Goal: Information Seeking & Learning: Learn about a topic

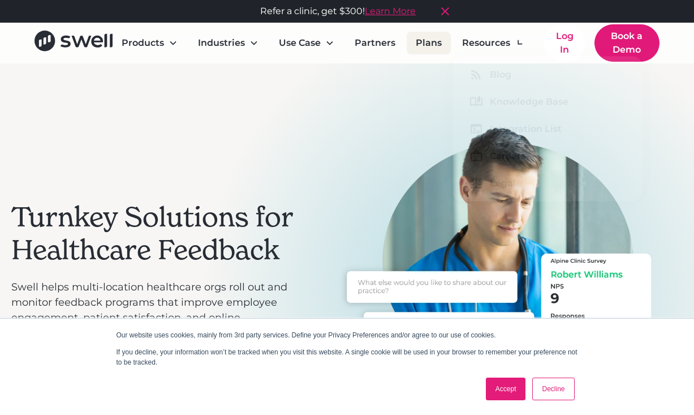
click at [436, 44] on link "Plans" at bounding box center [429, 43] width 44 height 23
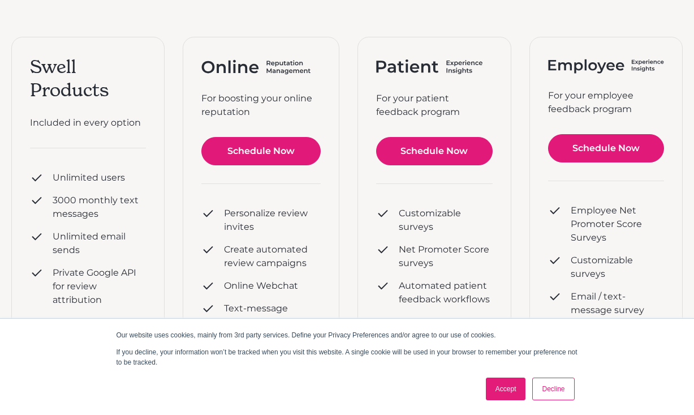
scroll to position [214, 0]
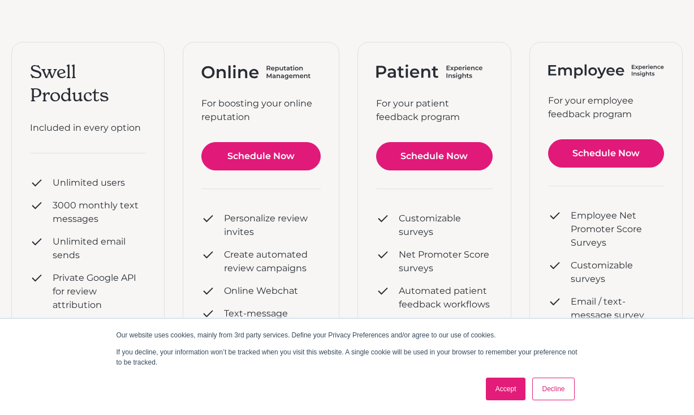
click at [177, 85] on div "Swell Products Included in every option Unlimited users 3000 monthly text messa…" at bounding box center [347, 292] width 672 height 501
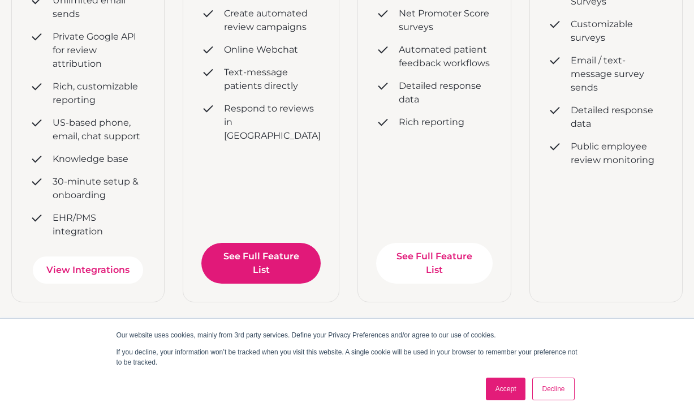
scroll to position [448, 0]
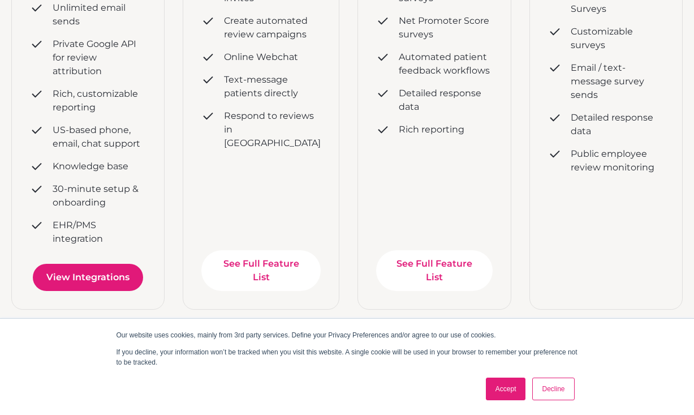
click at [121, 276] on link "View Integrations" at bounding box center [88, 277] width 110 height 27
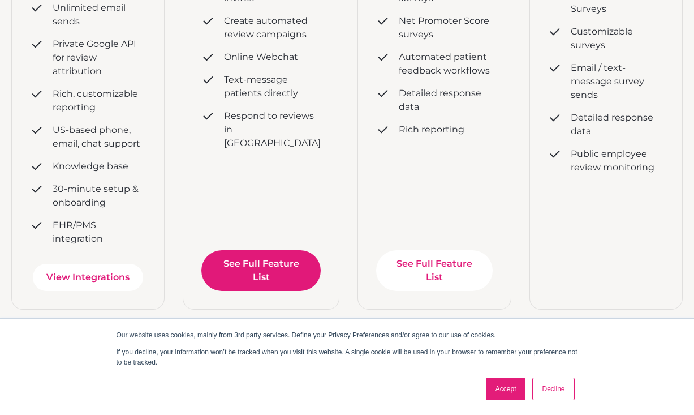
click at [282, 268] on link "See Full Feature List" at bounding box center [260, 270] width 119 height 41
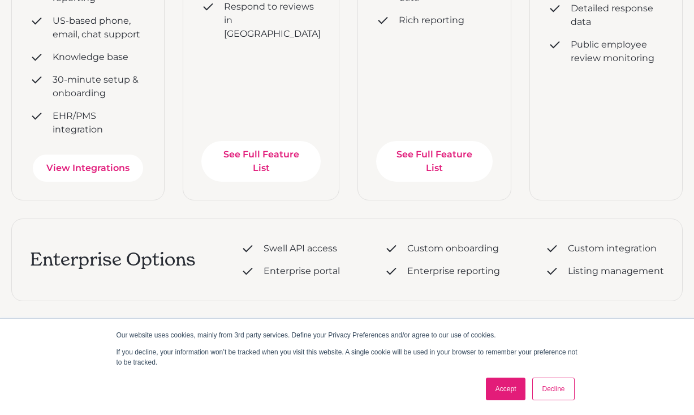
scroll to position [558, 0]
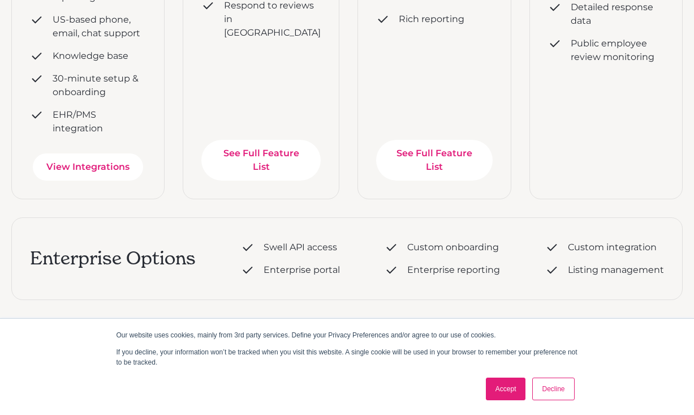
click at [551, 391] on link "Decline" at bounding box center [553, 388] width 42 height 23
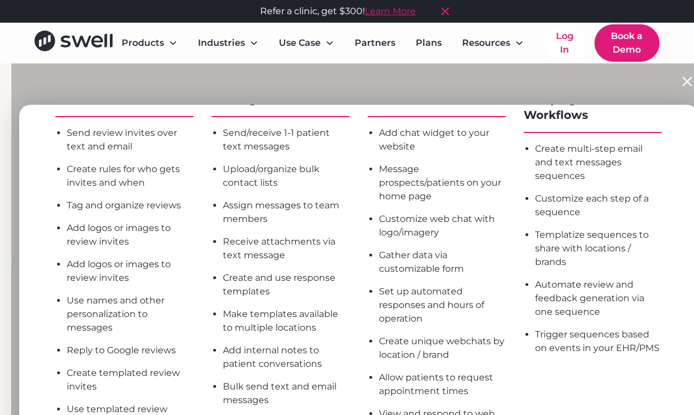
scroll to position [100, 0]
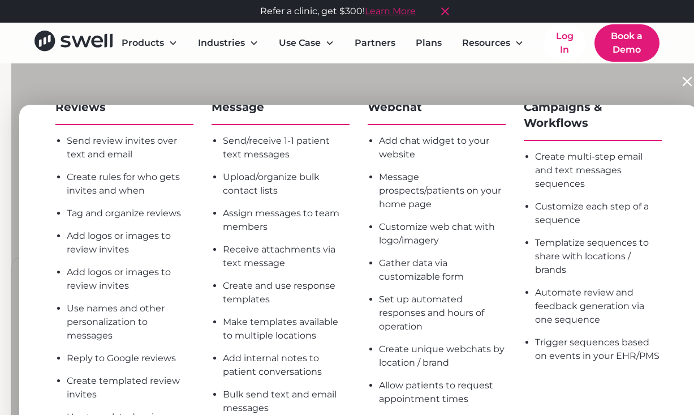
click at [689, 78] on img at bounding box center [687, 81] width 18 height 18
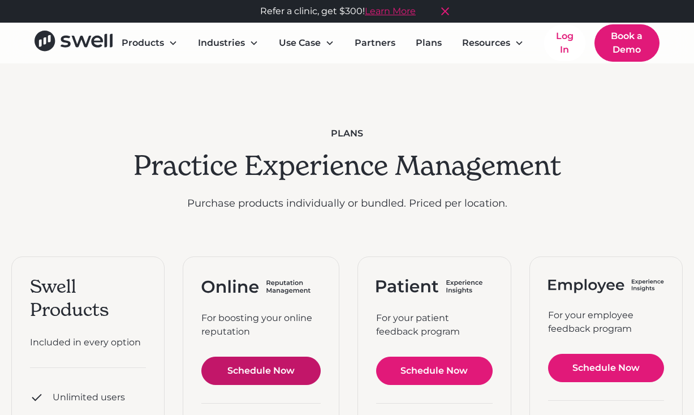
click at [276, 366] on link "Schedule Now" at bounding box center [260, 370] width 119 height 28
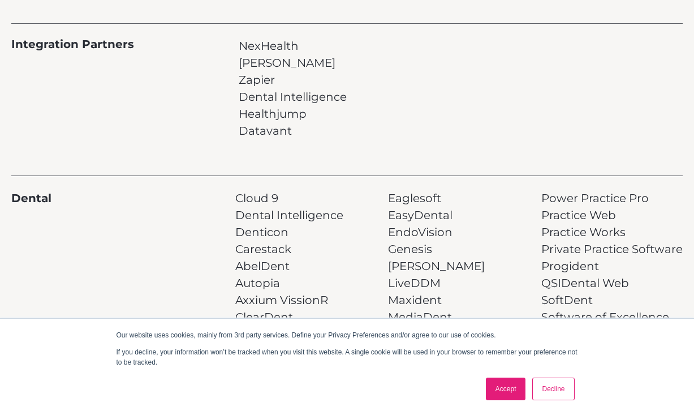
scroll to position [176, 0]
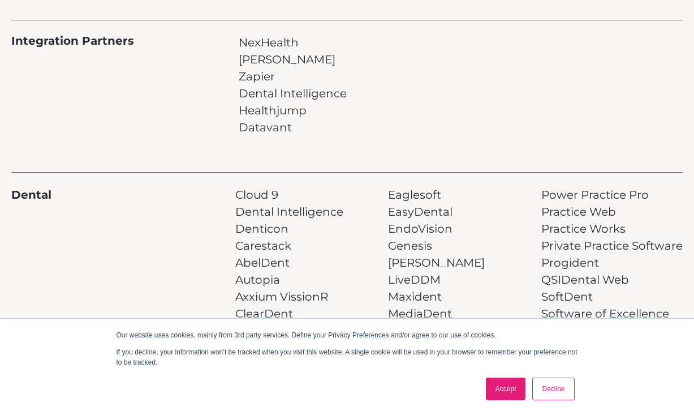
click at [268, 92] on p "NexHealth Sikka Zapier Dental Intelligence Healthjump Datavant" at bounding box center [293, 85] width 108 height 102
click at [264, 104] on p "NexHealth Sikka Zapier Dental Intelligence Healthjump Datavant" at bounding box center [293, 85] width 108 height 102
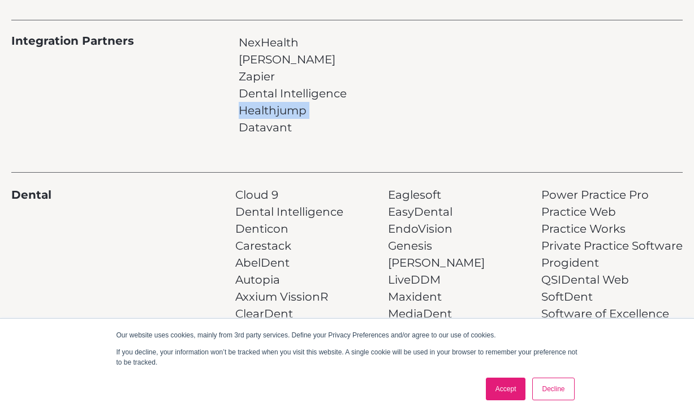
click at [264, 104] on p "NexHealth Sikka Zapier Dental Intelligence Healthjump Datavant" at bounding box center [293, 85] width 108 height 102
click at [259, 122] on p "NexHealth Sikka Zapier Dental Intelligence Healthjump Datavant" at bounding box center [293, 85] width 108 height 102
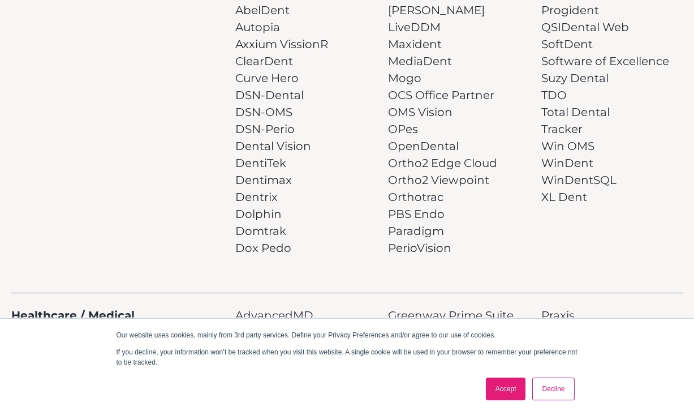
scroll to position [0, 0]
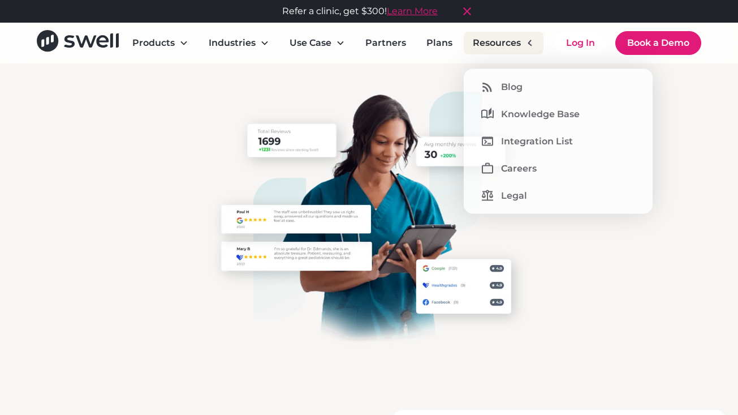
click at [523, 45] on div "Resources" at bounding box center [504, 43] width 80 height 23
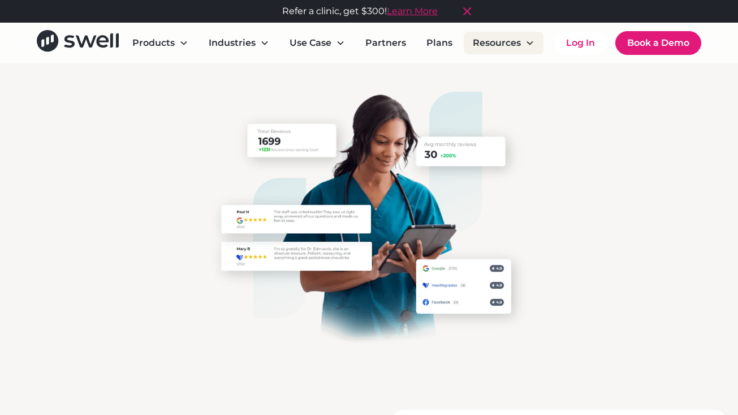
click at [523, 45] on div "Resources" at bounding box center [504, 43] width 80 height 23
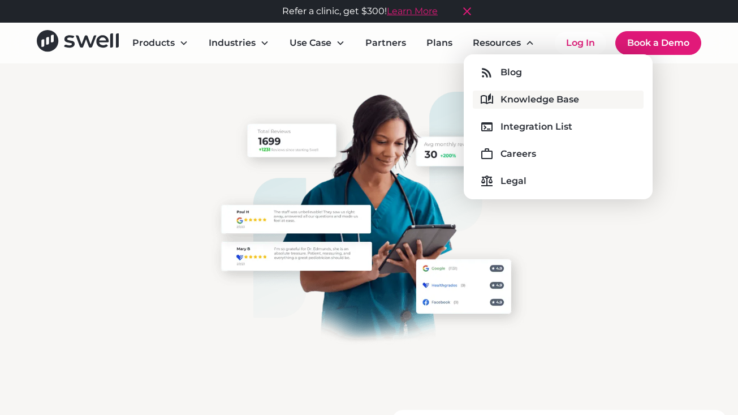
click at [536, 96] on div "Knowledge Base" at bounding box center [540, 100] width 79 height 14
click at [504, 187] on div "Legal" at bounding box center [514, 181] width 26 height 14
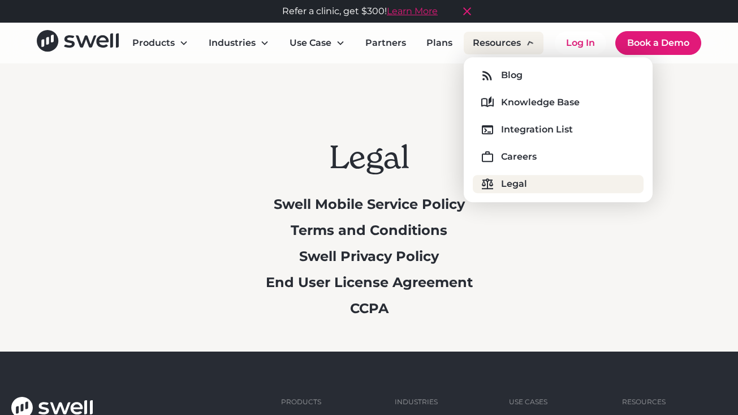
click at [527, 42] on icon at bounding box center [529, 42] width 11 height 11
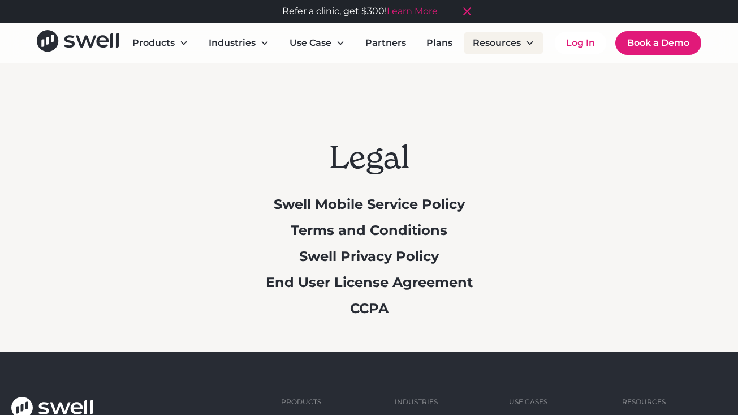
click at [527, 42] on icon at bounding box center [530, 43] width 6 height 4
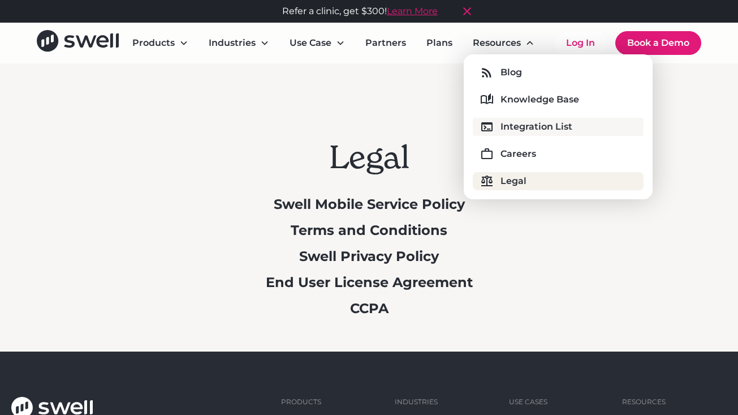
click at [534, 124] on div "Integration List" at bounding box center [537, 127] width 72 height 14
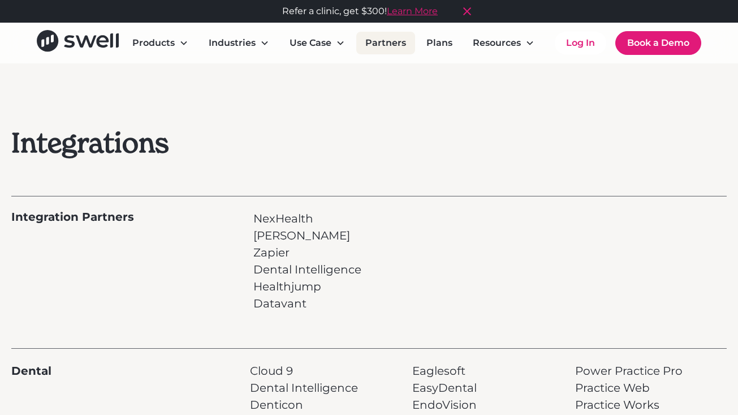
click at [388, 41] on link "Partners" at bounding box center [385, 43] width 59 height 23
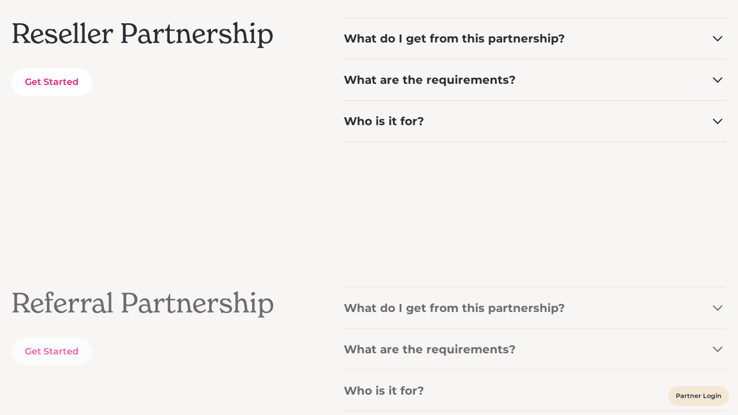
scroll to position [350, 0]
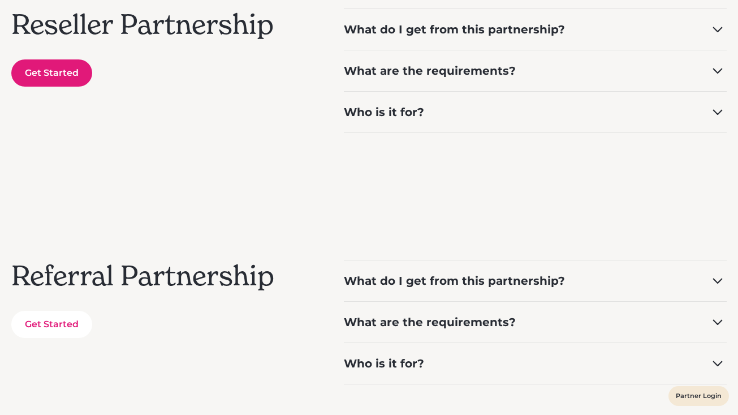
click at [75, 74] on link "Get Started" at bounding box center [51, 72] width 81 height 27
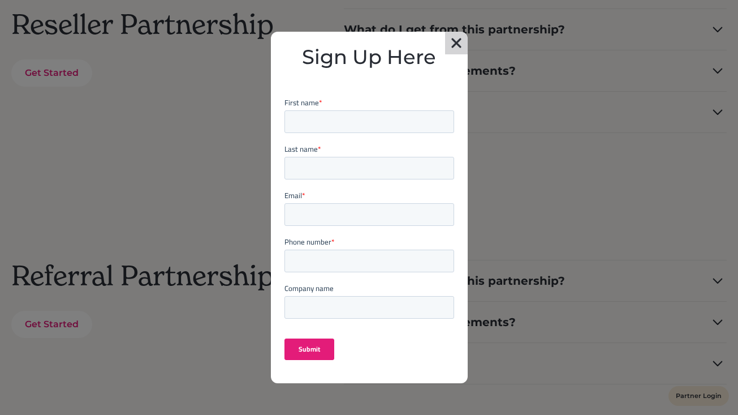
click at [455, 50] on img at bounding box center [457, 43] width 18 height 23
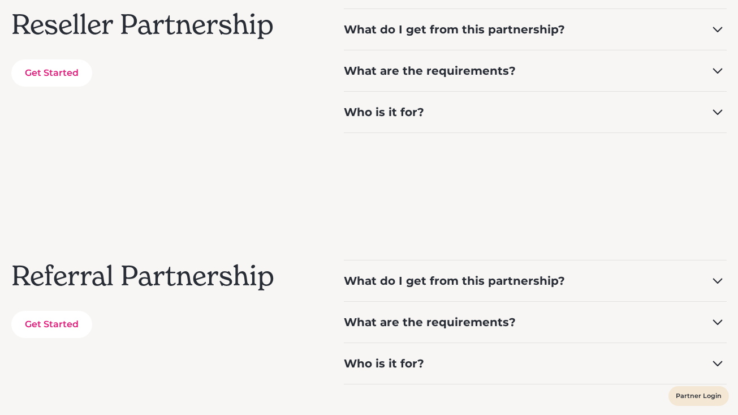
click at [272, 98] on div "Reseller Partnership Get Started What do I get from this partnership? Sell Swel…" at bounding box center [369, 70] width 716 height 124
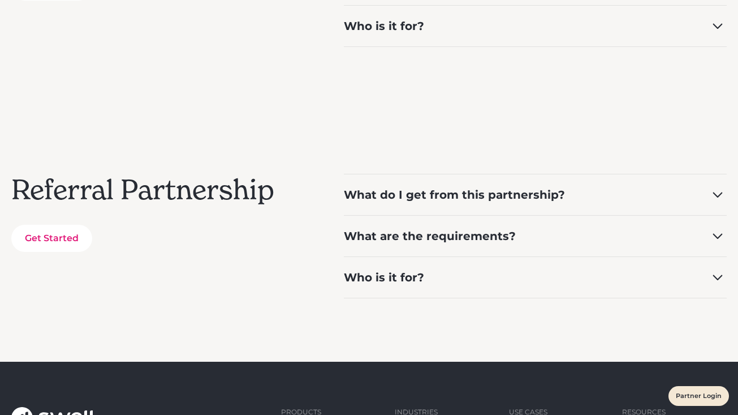
scroll to position [439, 0]
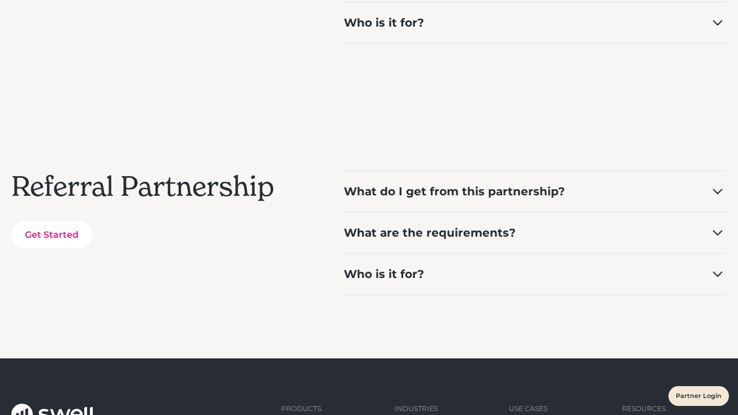
click at [455, 190] on div "What do I get from this partnership?" at bounding box center [454, 191] width 221 height 16
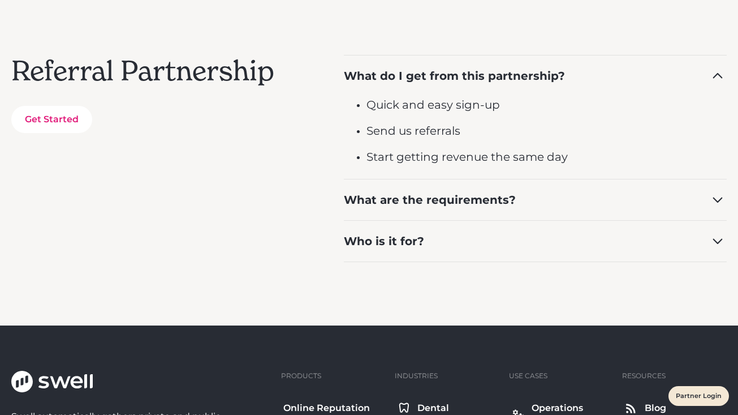
scroll to position [555, 0]
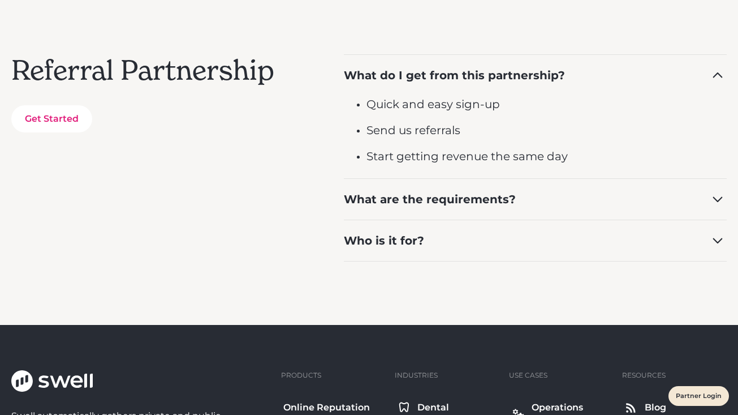
click at [449, 203] on div "What are the requirements?" at bounding box center [430, 199] width 172 height 16
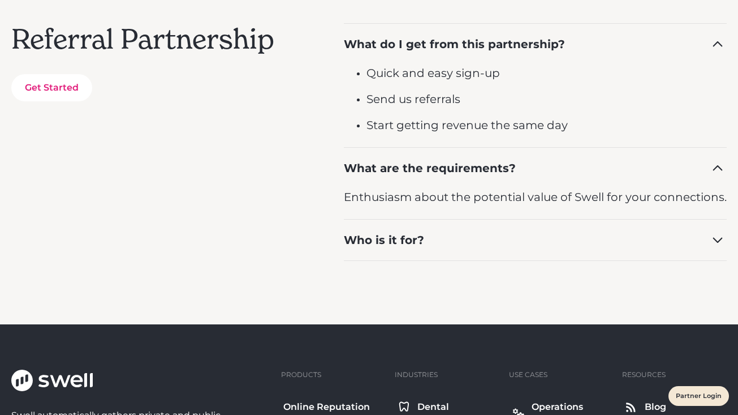
scroll to position [588, 0]
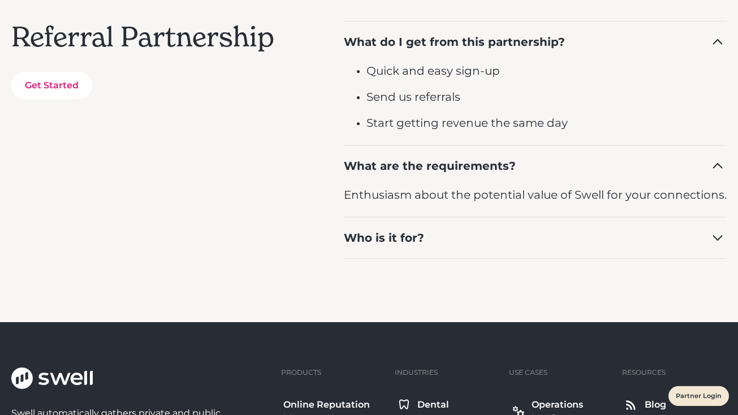
click at [449, 193] on p "Enthusiasm about the potential value of Swell for your connections." at bounding box center [535, 194] width 383 height 17
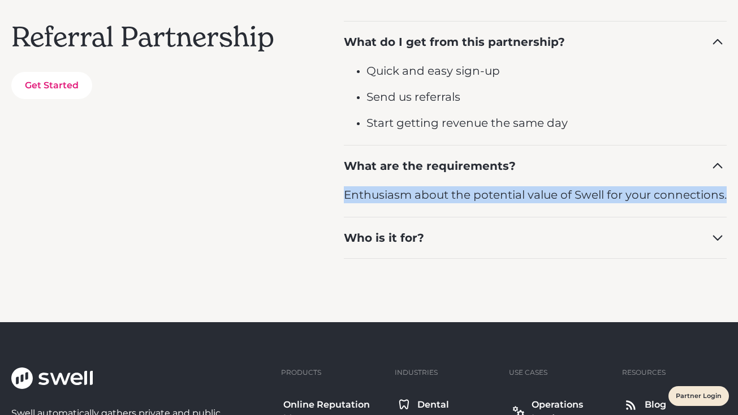
click at [449, 193] on p "Enthusiasm about the potential value of Swell for your connections." at bounding box center [535, 194] width 383 height 17
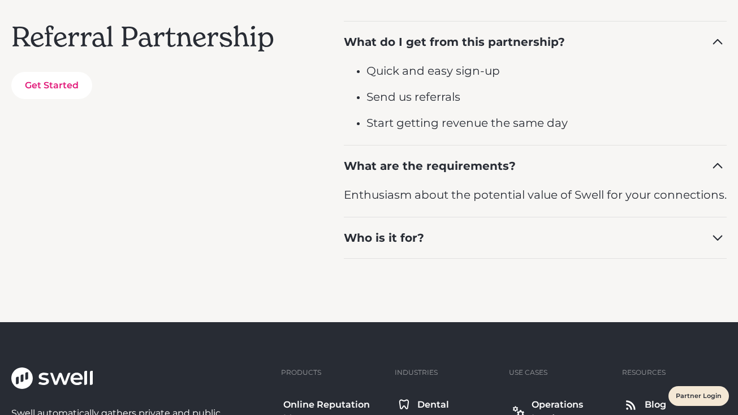
click at [449, 193] on p "Enthusiasm about the potential value of Swell for your connections." at bounding box center [535, 194] width 383 height 17
click at [442, 194] on p "Enthusiasm about the potential value of Swell for your connections." at bounding box center [535, 194] width 383 height 17
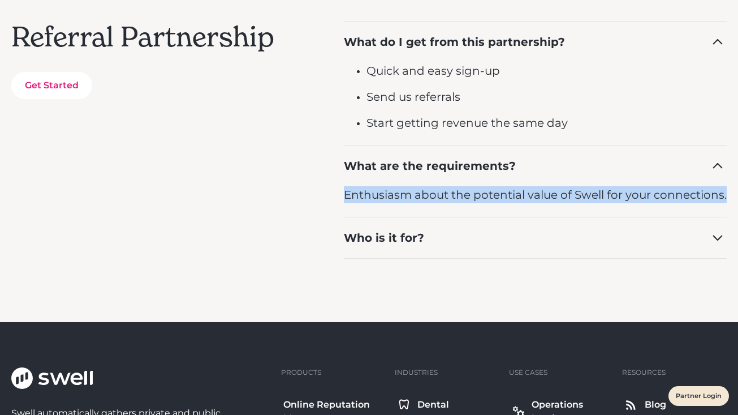
click at [442, 194] on p "Enthusiasm about the potential value of Swell for your connections." at bounding box center [535, 194] width 383 height 17
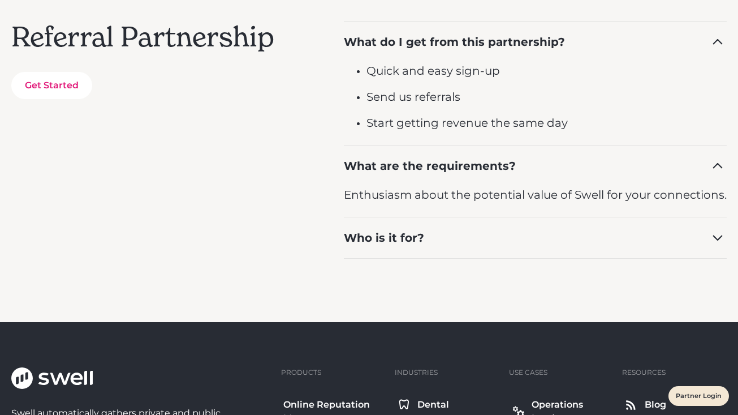
click at [442, 194] on p "Enthusiasm about the potential value of Swell for your connections." at bounding box center [535, 194] width 383 height 17
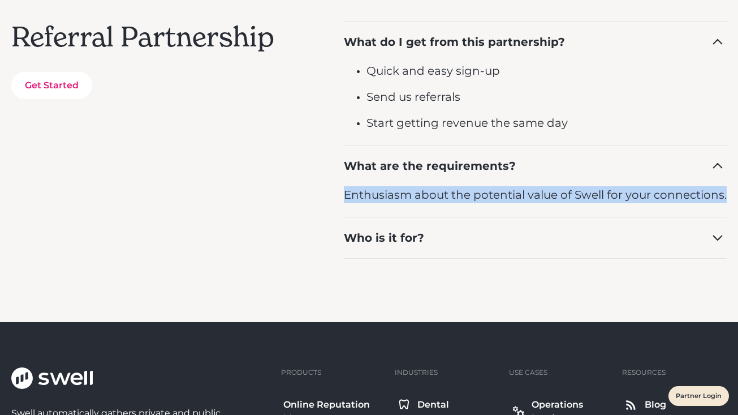
click at [442, 194] on p "Enthusiasm about the potential value of Swell for your connections." at bounding box center [535, 194] width 383 height 17
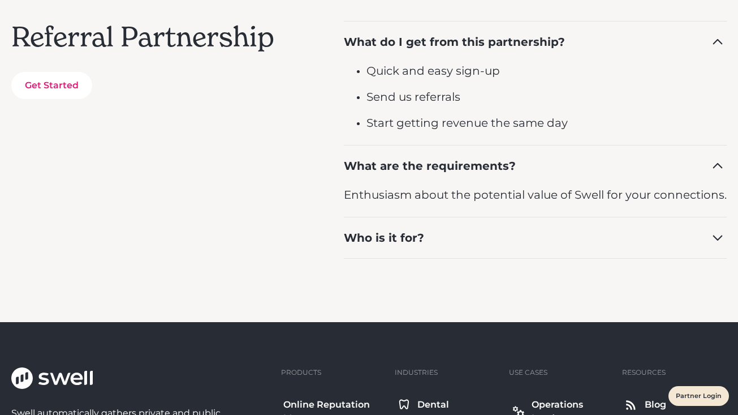
click at [442, 194] on p "Enthusiasm about the potential value of Swell for your connections." at bounding box center [535, 194] width 383 height 17
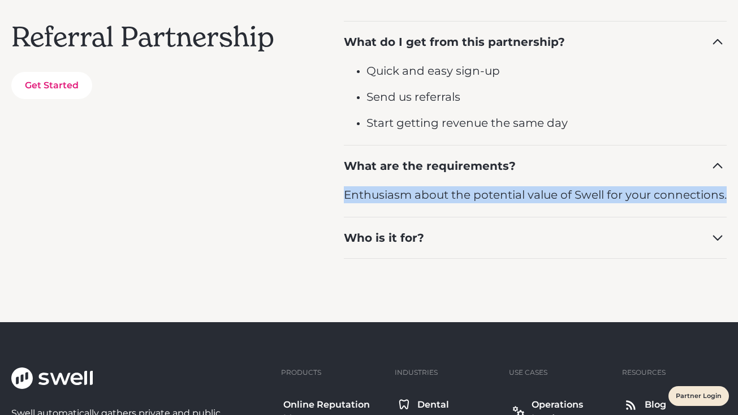
click at [442, 194] on p "Enthusiasm about the potential value of Swell for your connections." at bounding box center [535, 194] width 383 height 17
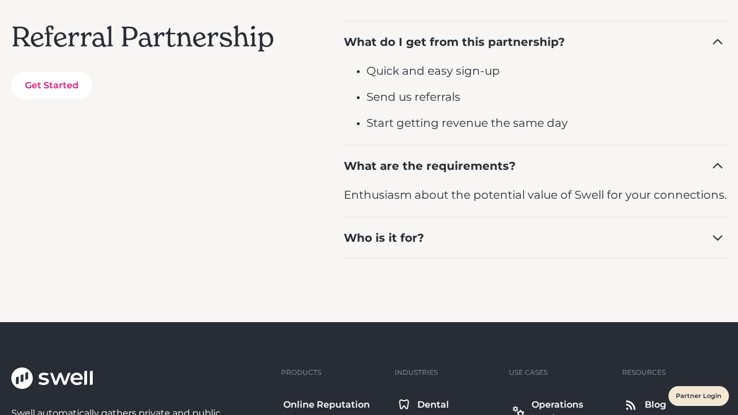
click at [442, 194] on p "Enthusiasm about the potential value of Swell for your connections." at bounding box center [535, 194] width 383 height 17
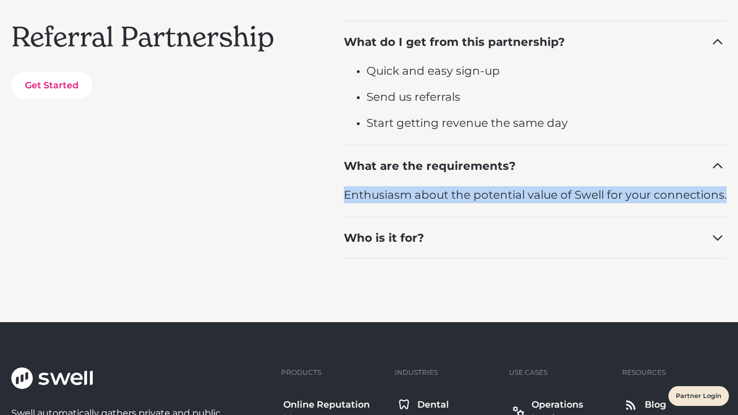
click at [442, 194] on p "Enthusiasm about the potential value of Swell for your connections." at bounding box center [535, 194] width 383 height 17
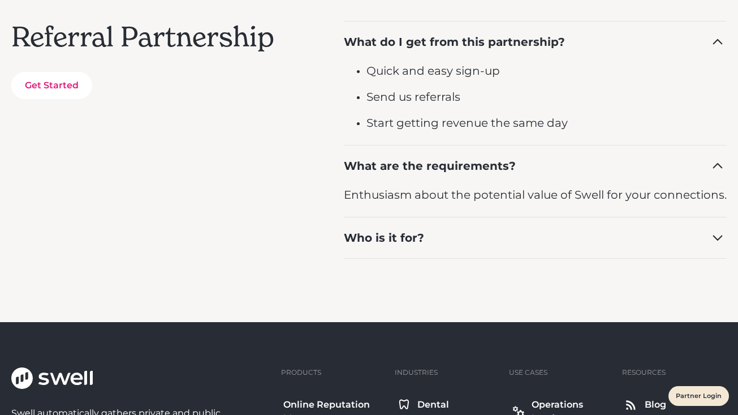
click at [442, 194] on p "Enthusiasm about the potential value of Swell for your connections." at bounding box center [535, 194] width 383 height 17
click at [423, 239] on div "Who is it for?" at bounding box center [384, 238] width 80 height 16
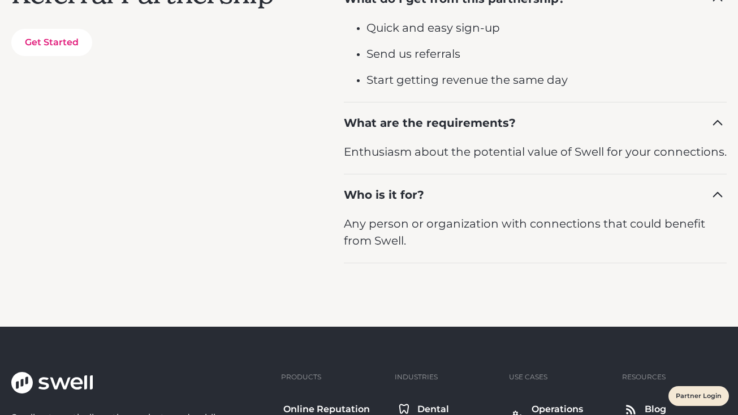
scroll to position [652, 0]
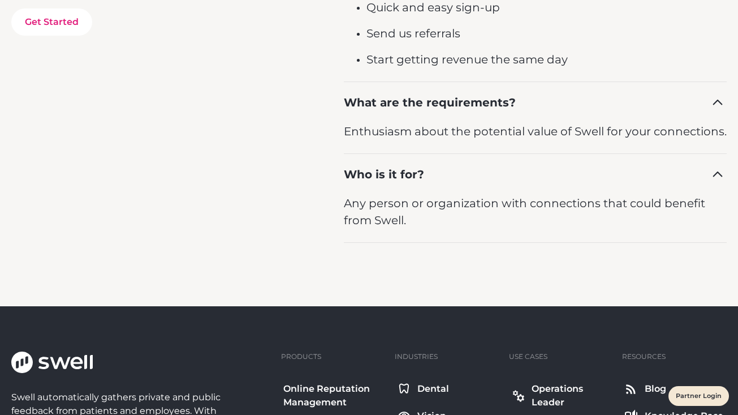
click at [424, 204] on p "Any person or organization with connections that could benefit from Swell." at bounding box center [535, 212] width 383 height 34
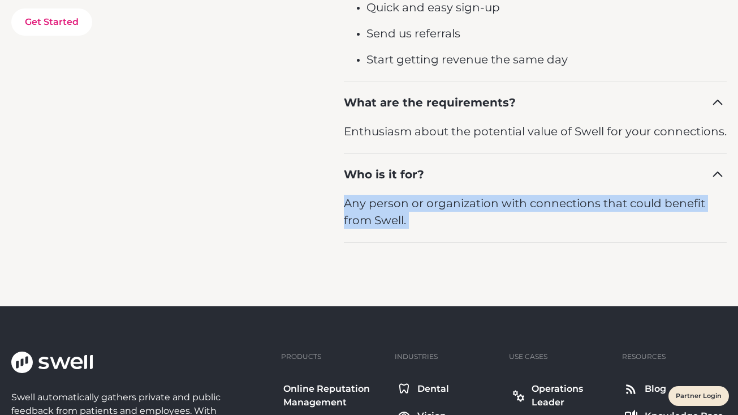
click at [424, 204] on p "Any person or organization with connections that could benefit from Swell." at bounding box center [535, 212] width 383 height 34
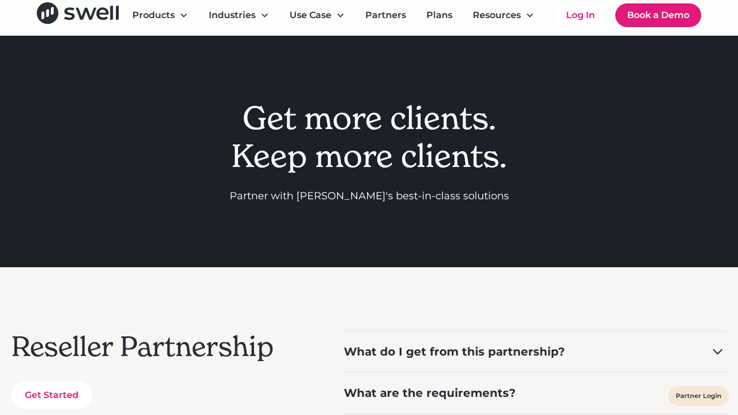
scroll to position [0, 0]
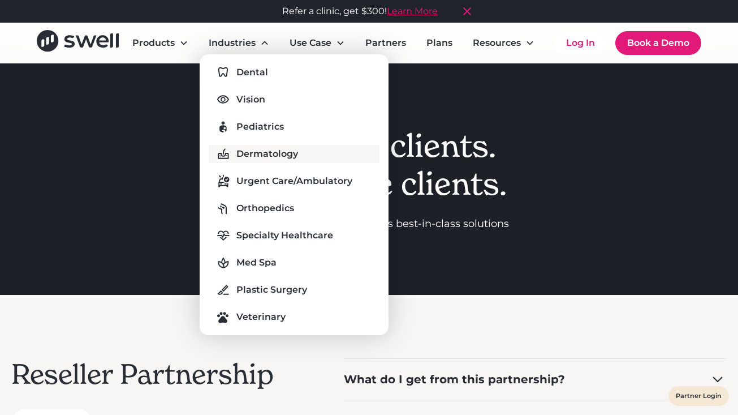
click at [234, 147] on link "Dermatology" at bounding box center [294, 154] width 171 height 18
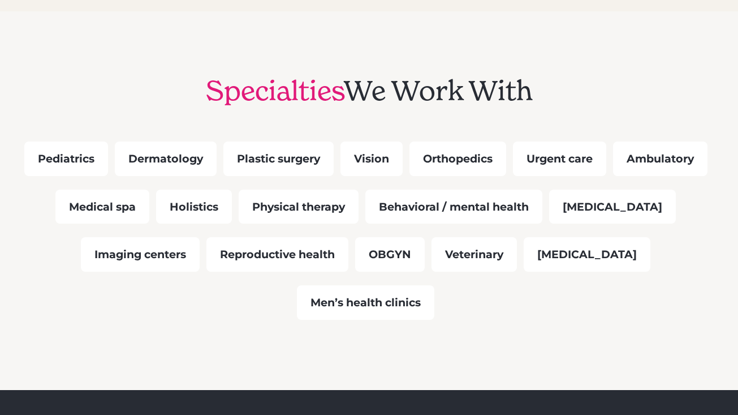
scroll to position [974, 0]
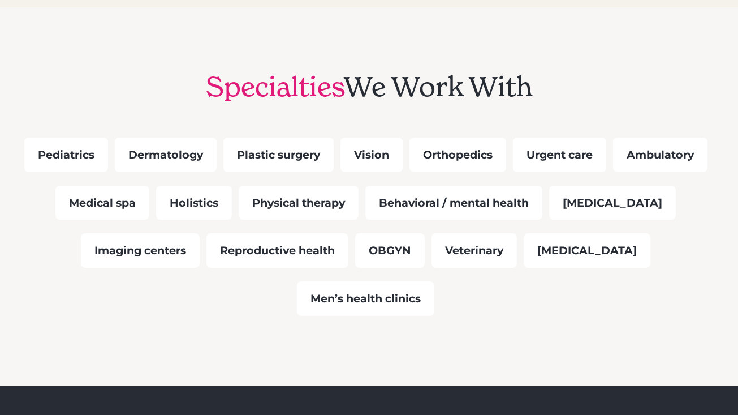
click at [358, 156] on div "Vision" at bounding box center [372, 154] width 62 height 35
click at [465, 167] on div "Orthopedics" at bounding box center [458, 154] width 97 height 35
click at [476, 102] on h2 "Specialties We Work With" at bounding box center [369, 87] width 716 height 33
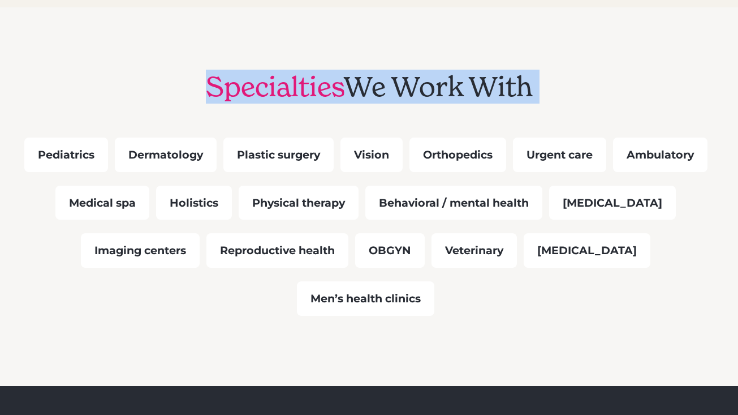
click at [476, 102] on h2 "Specialties We Work With" at bounding box center [369, 87] width 716 height 33
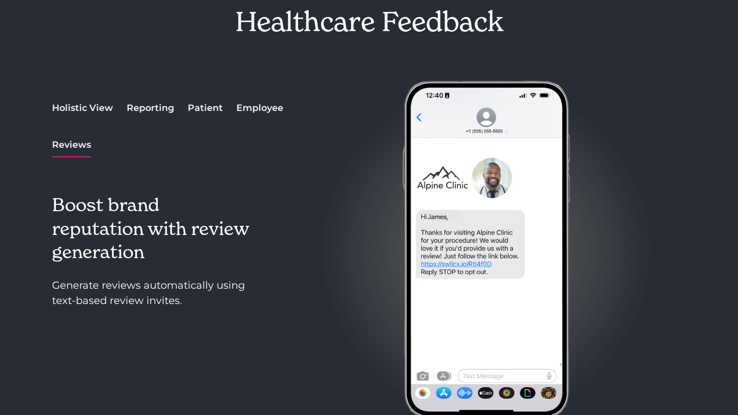
scroll to position [1453, 0]
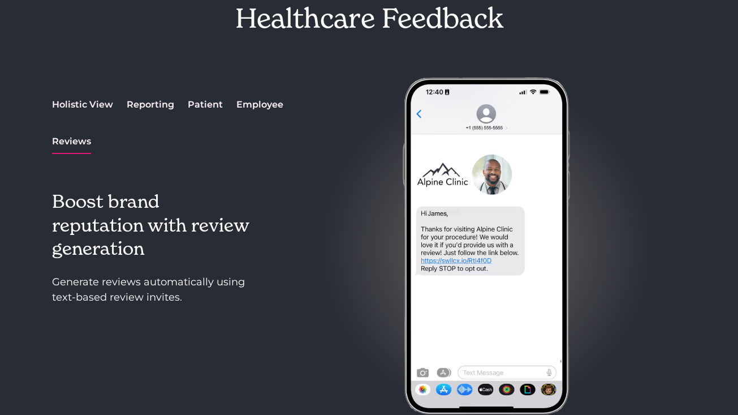
click at [89, 98] on div "Holistic View" at bounding box center [82, 105] width 61 height 14
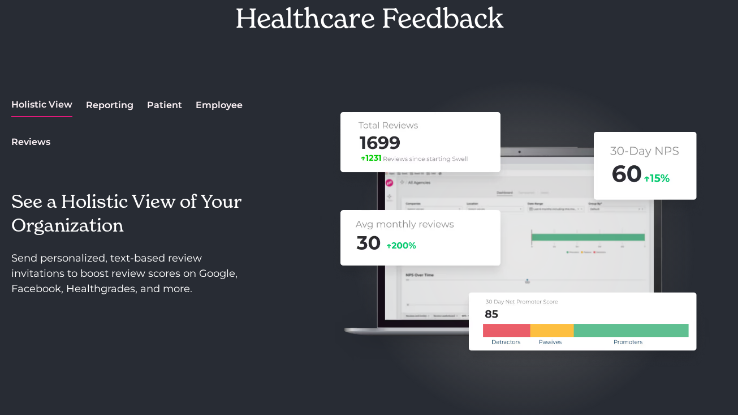
click at [124, 98] on div "Reporting" at bounding box center [110, 105] width 48 height 14
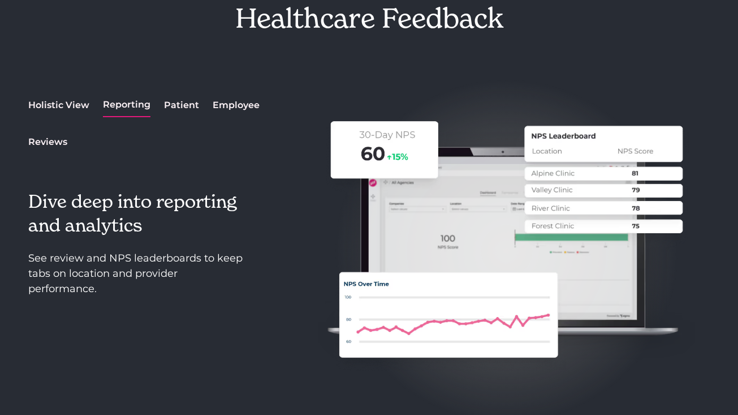
click at [177, 98] on div "Patient" at bounding box center [181, 105] width 35 height 14
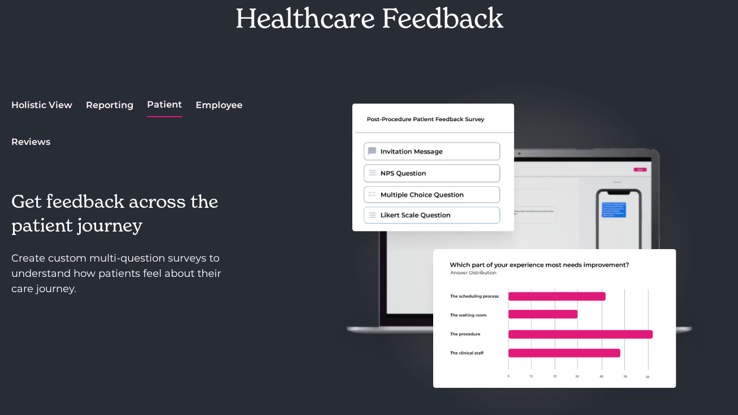
click at [214, 98] on div "Employee" at bounding box center [219, 105] width 47 height 14
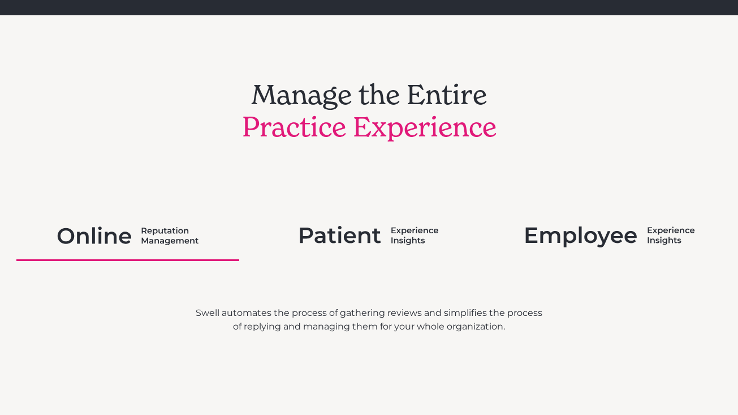
scroll to position [1963, 0]
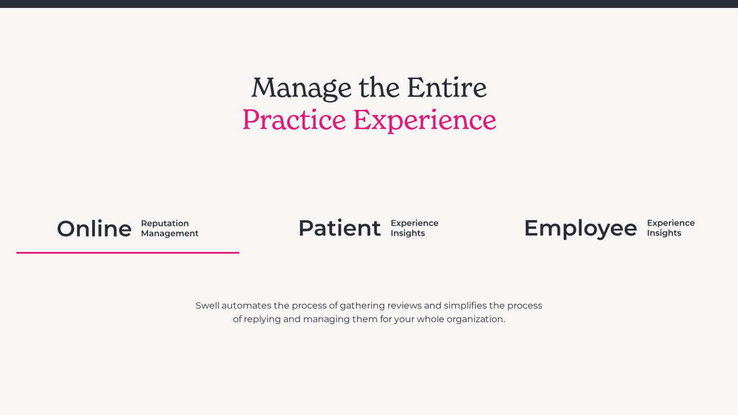
click at [314, 213] on img at bounding box center [369, 227] width 139 height 29
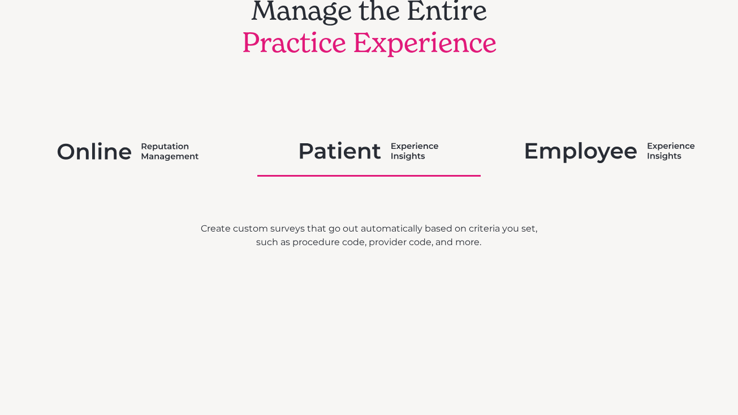
scroll to position [2082, 0]
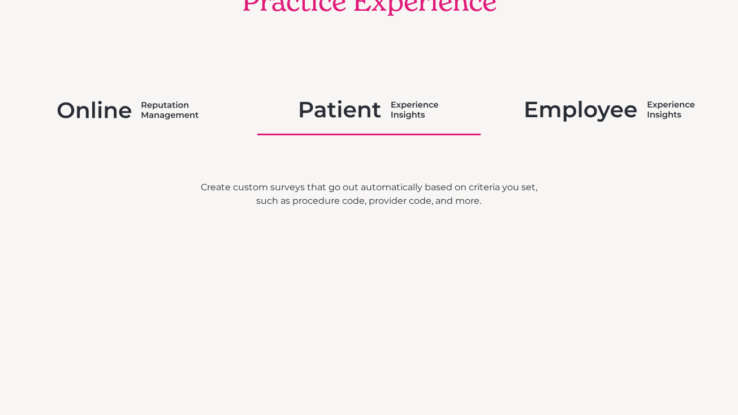
click at [575, 95] on img at bounding box center [610, 109] width 169 height 29
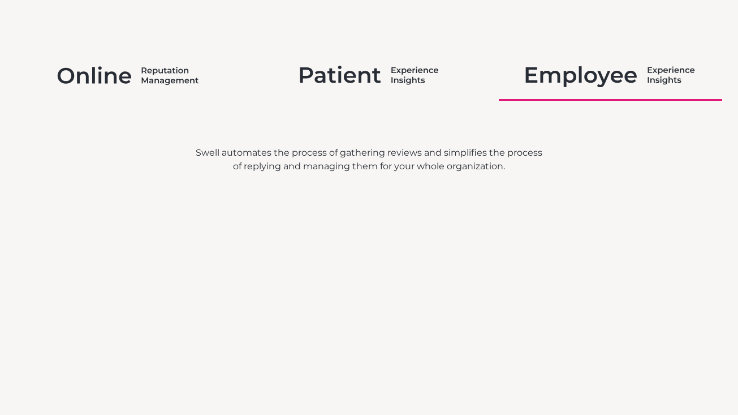
scroll to position [2109, 0]
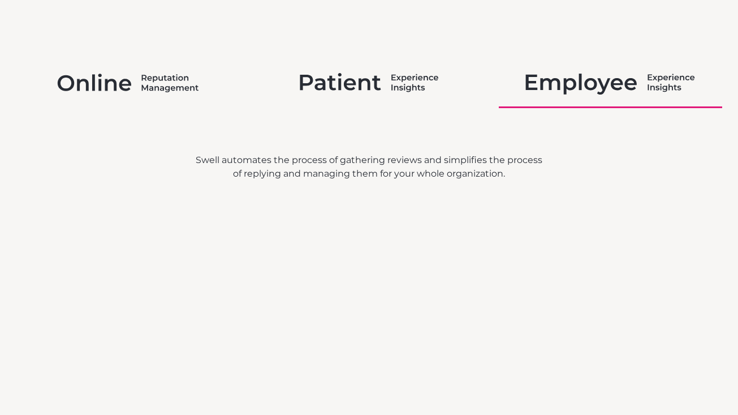
click at [175, 59] on link at bounding box center [127, 83] width 223 height 49
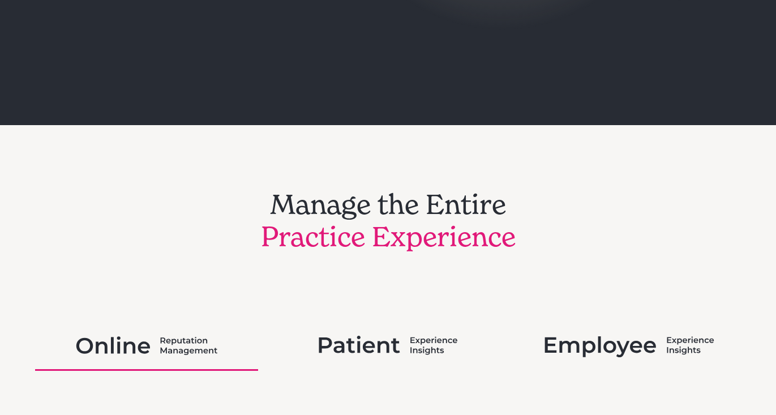
scroll to position [2103, 0]
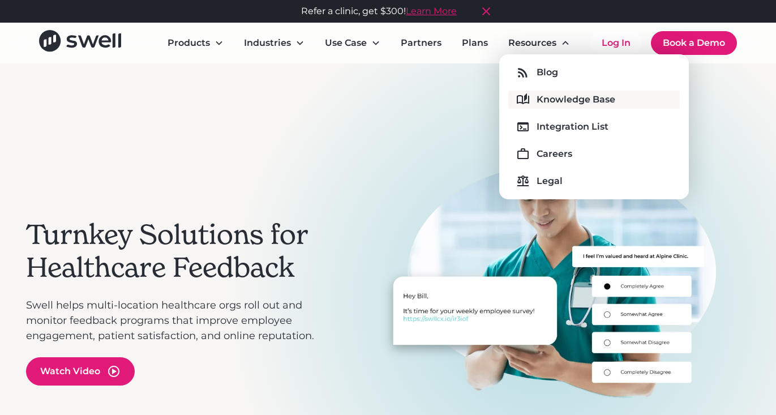
click at [553, 104] on div "Knowledge Base" at bounding box center [575, 100] width 79 height 14
click at [227, 139] on div "Turnkey Solutions for Healthcare Feedback Swell helps multi-location healthcare…" at bounding box center [179, 302] width 306 height 350
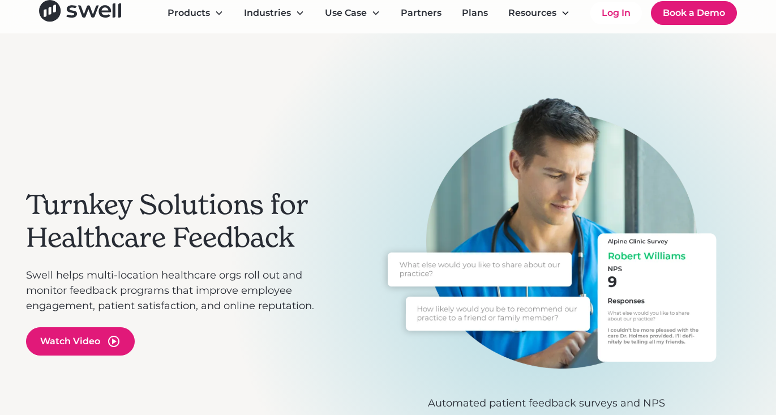
scroll to position [72, 0]
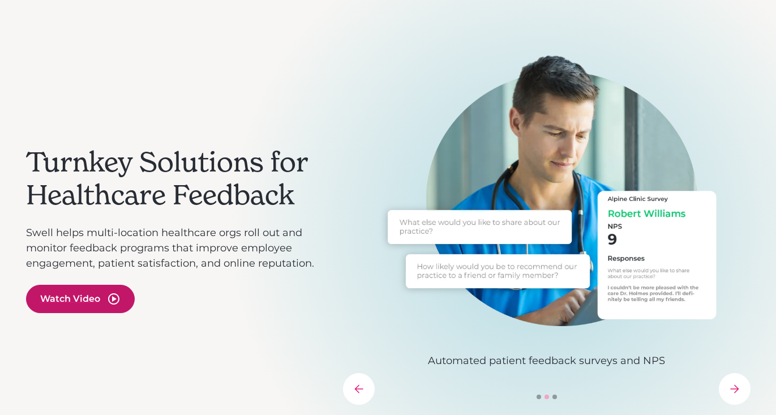
click at [101, 301] on div "Watch Video" at bounding box center [80, 299] width 109 height 28
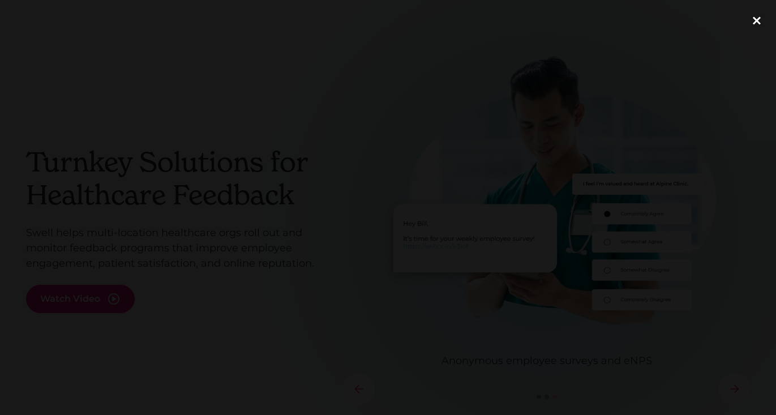
click at [754, 20] on div "close lightbox" at bounding box center [756, 20] width 38 height 25
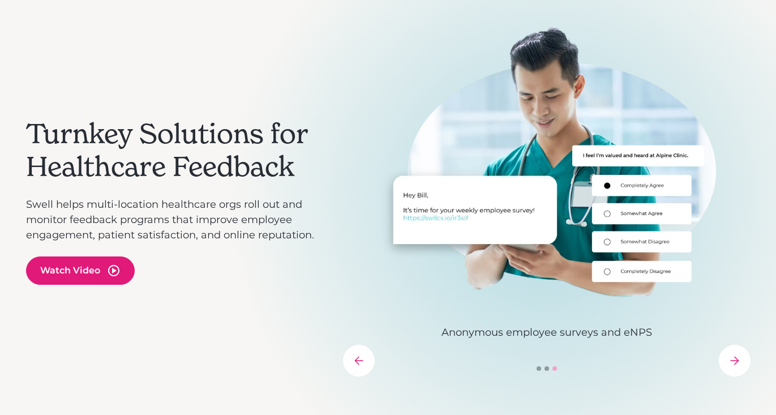
scroll to position [101, 0]
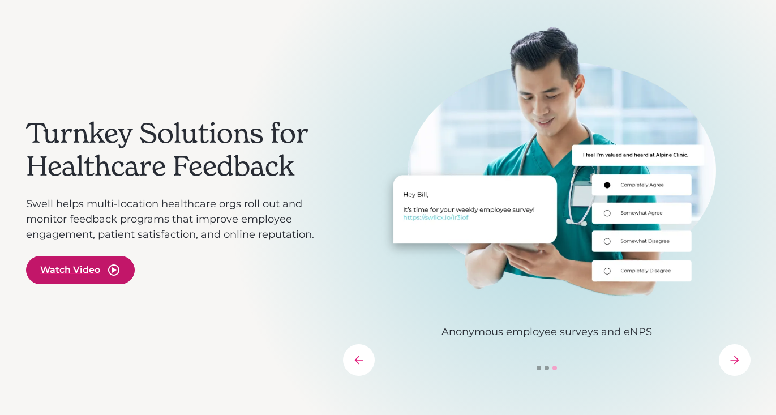
click at [119, 264] on icon "open lightbox" at bounding box center [114, 270] width 14 height 14
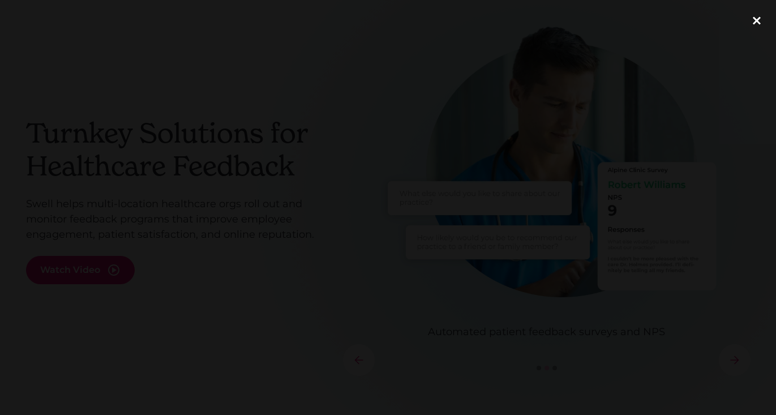
click at [756, 18] on div "close lightbox" at bounding box center [756, 20] width 38 height 25
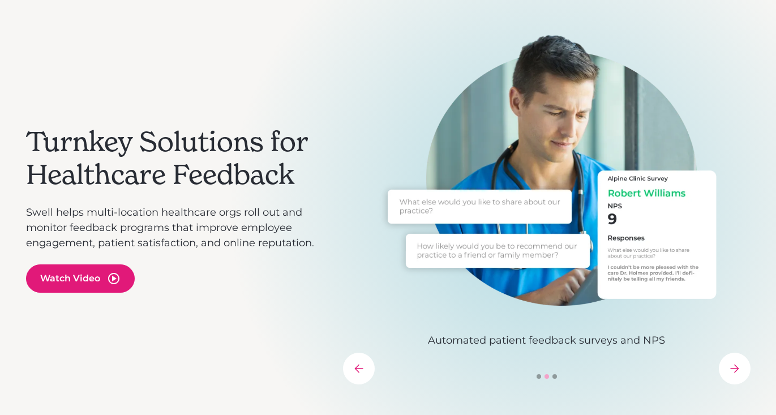
scroll to position [122, 0]
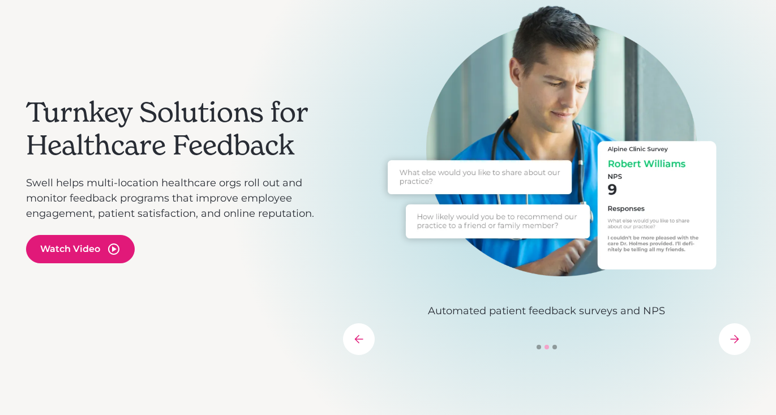
click at [360, 347] on div "previous slide" at bounding box center [359, 339] width 32 height 32
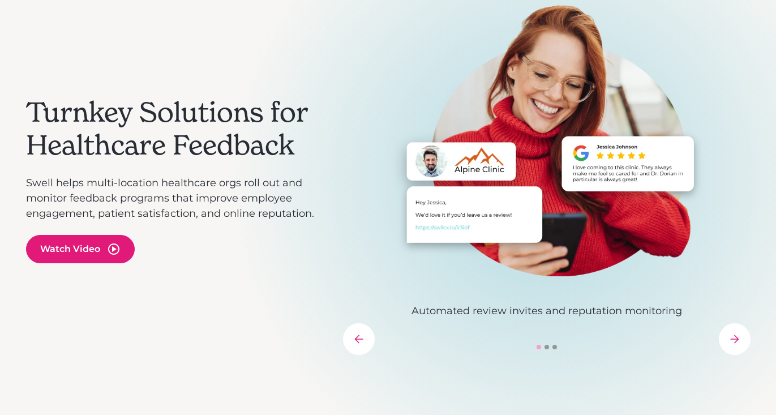
click at [363, 344] on div "previous slide" at bounding box center [359, 339] width 32 height 32
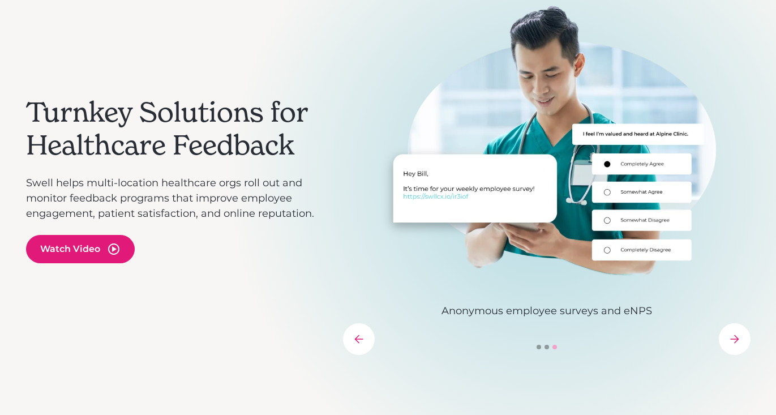
click at [363, 344] on div "previous slide" at bounding box center [359, 339] width 32 height 32
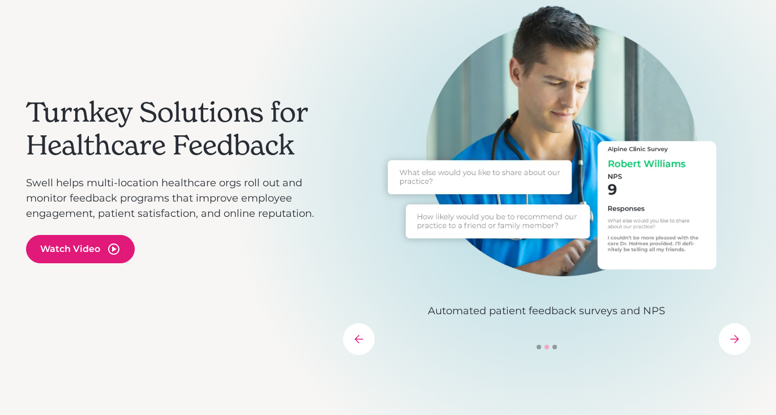
click at [356, 332] on div "previous slide" at bounding box center [359, 339] width 32 height 32
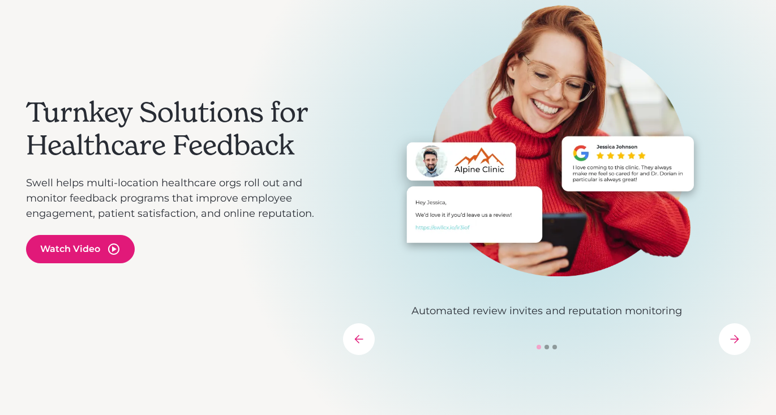
click at [356, 332] on div "previous slide" at bounding box center [359, 339] width 32 height 32
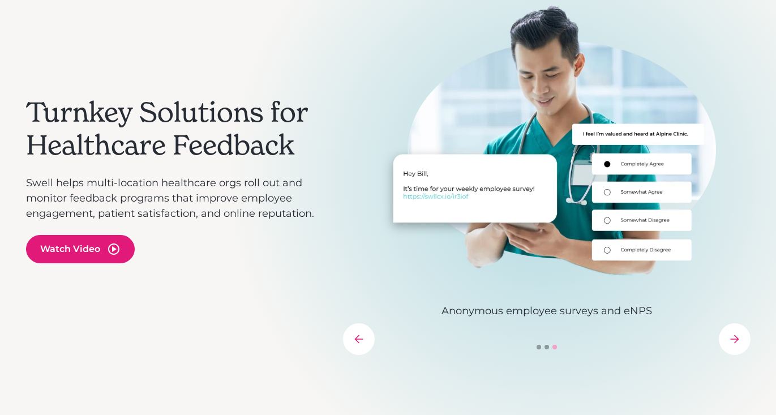
click at [252, 325] on div "Turnkey Solutions for Healthcare Feedback Swell helps multi-location healthcare…" at bounding box center [179, 180] width 306 height 350
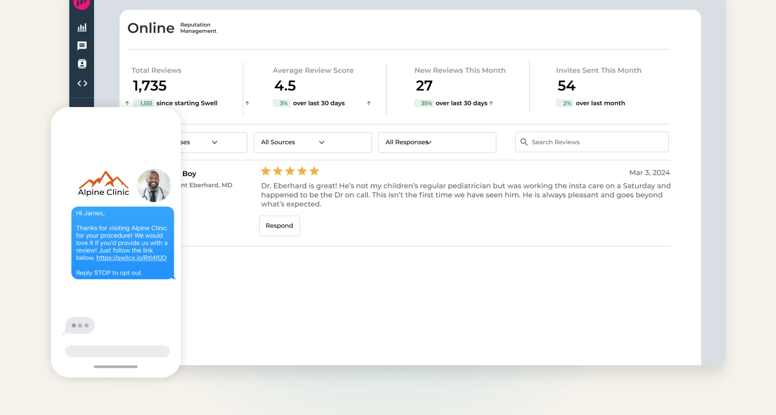
scroll to position [1029, 0]
